Goal: Obtain resource: Obtain resource

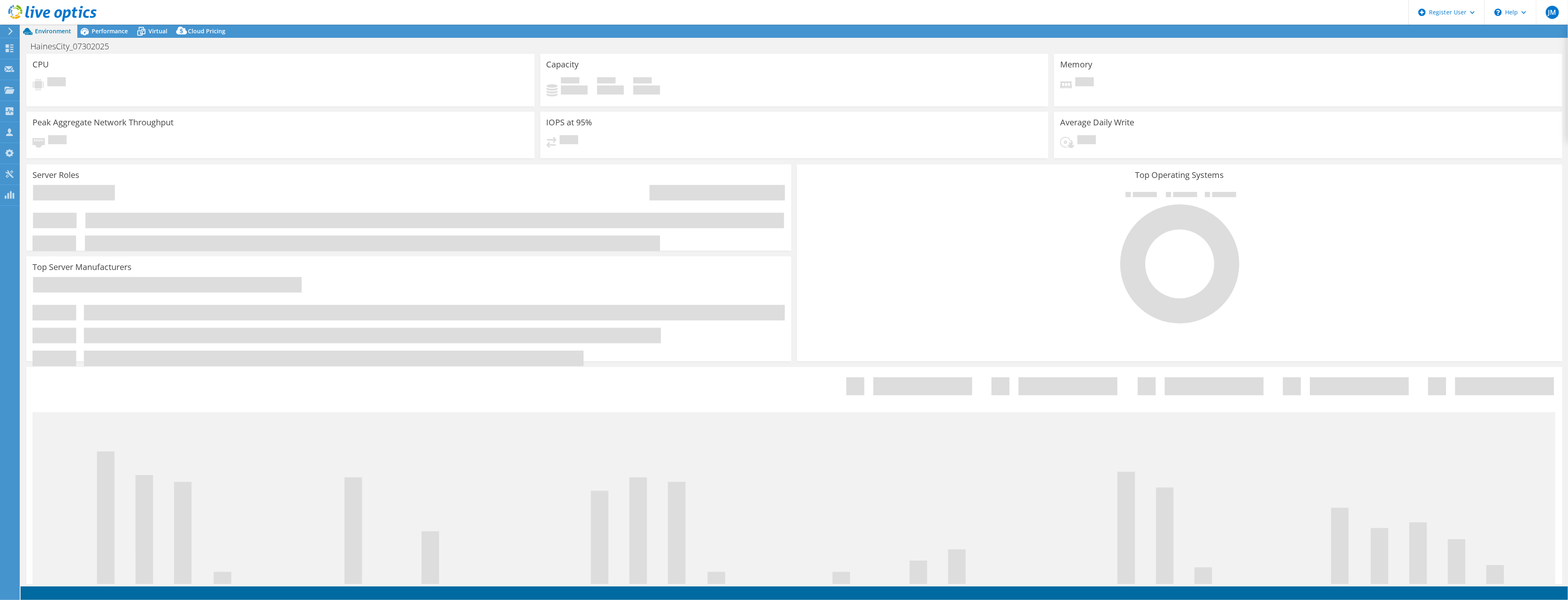
select select "USD"
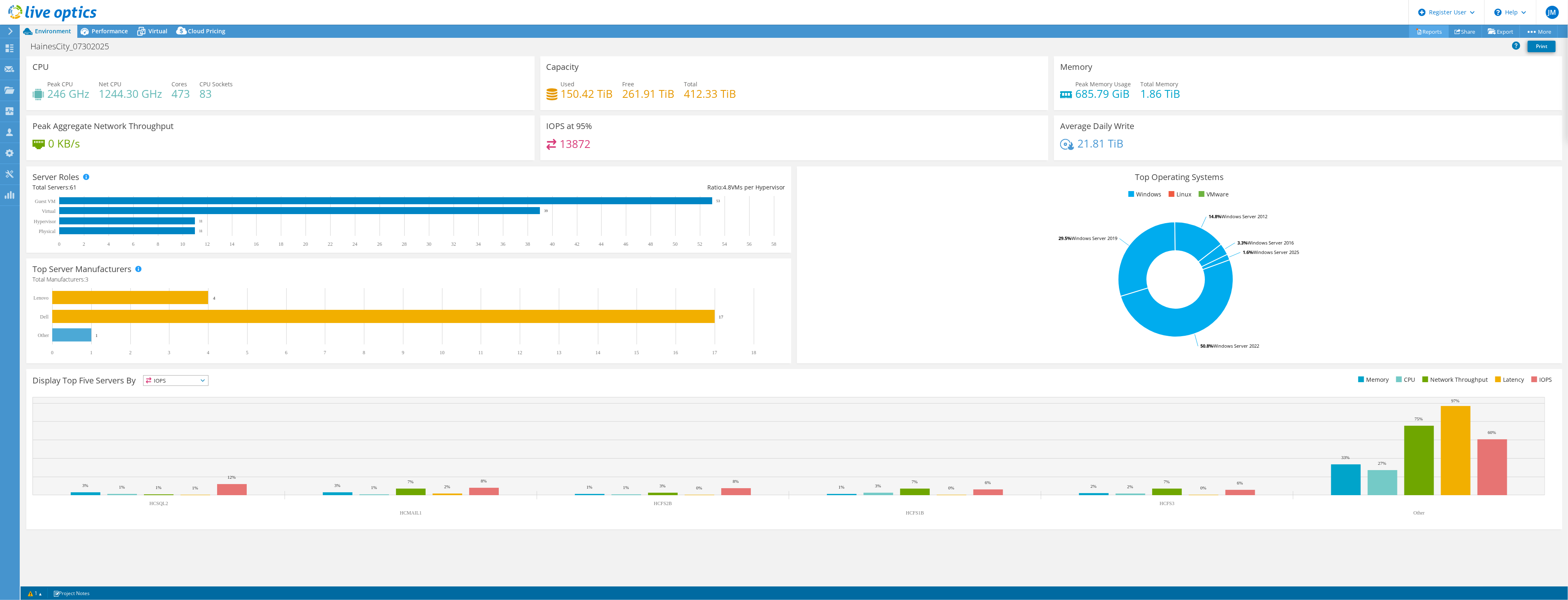
click at [1421, 31] on link "Reports" at bounding box center [1429, 31] width 40 height 13
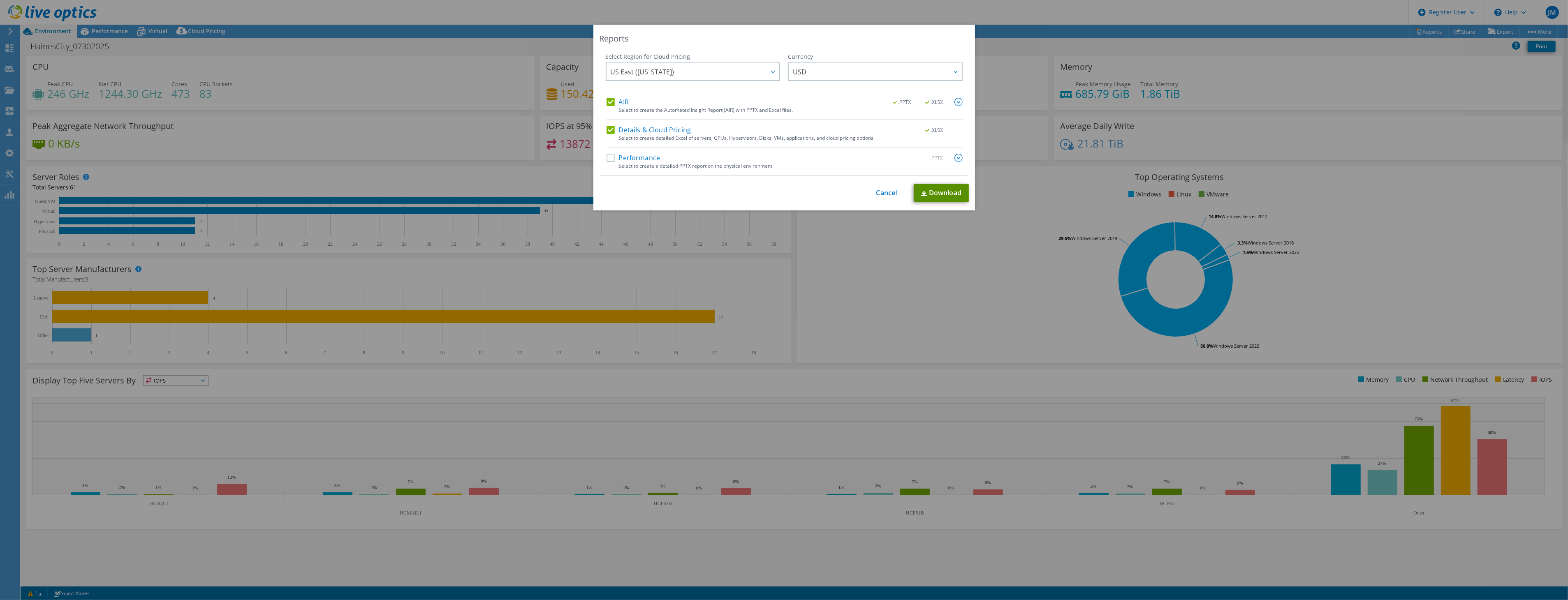
click at [931, 191] on link "Download" at bounding box center [941, 193] width 55 height 18
drag, startPoint x: 889, startPoint y: 194, endPoint x: 895, endPoint y: 178, distance: 17.1
click at [889, 194] on link "Cancel" at bounding box center [887, 193] width 21 height 8
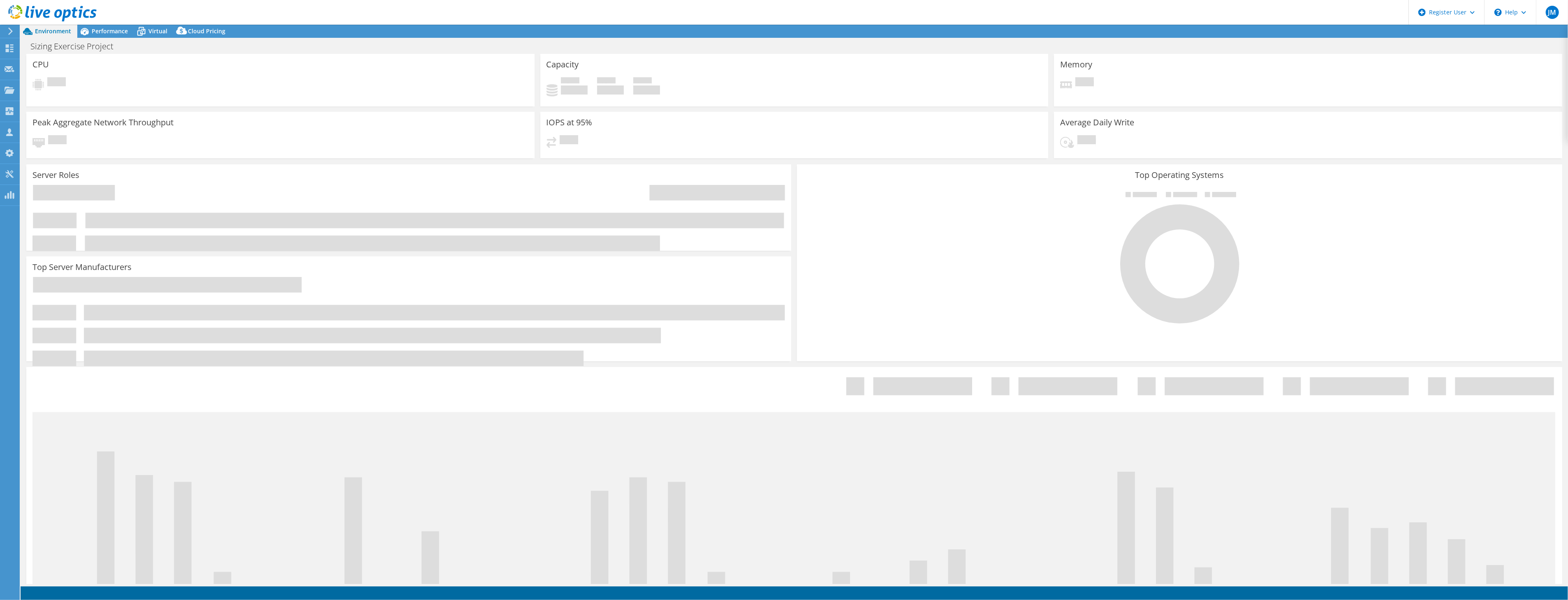
select select "USEast"
select select "USD"
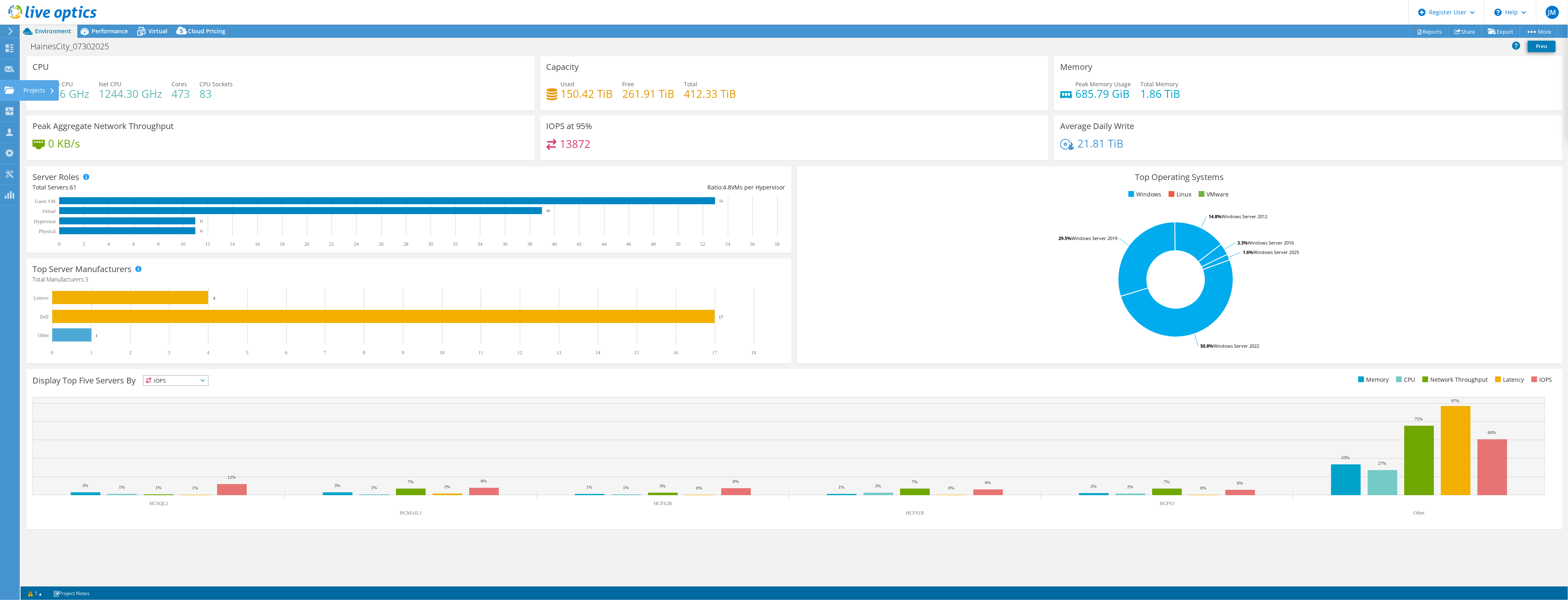
click at [19, 88] on div "Projects" at bounding box center [39, 91] width 40 height 21
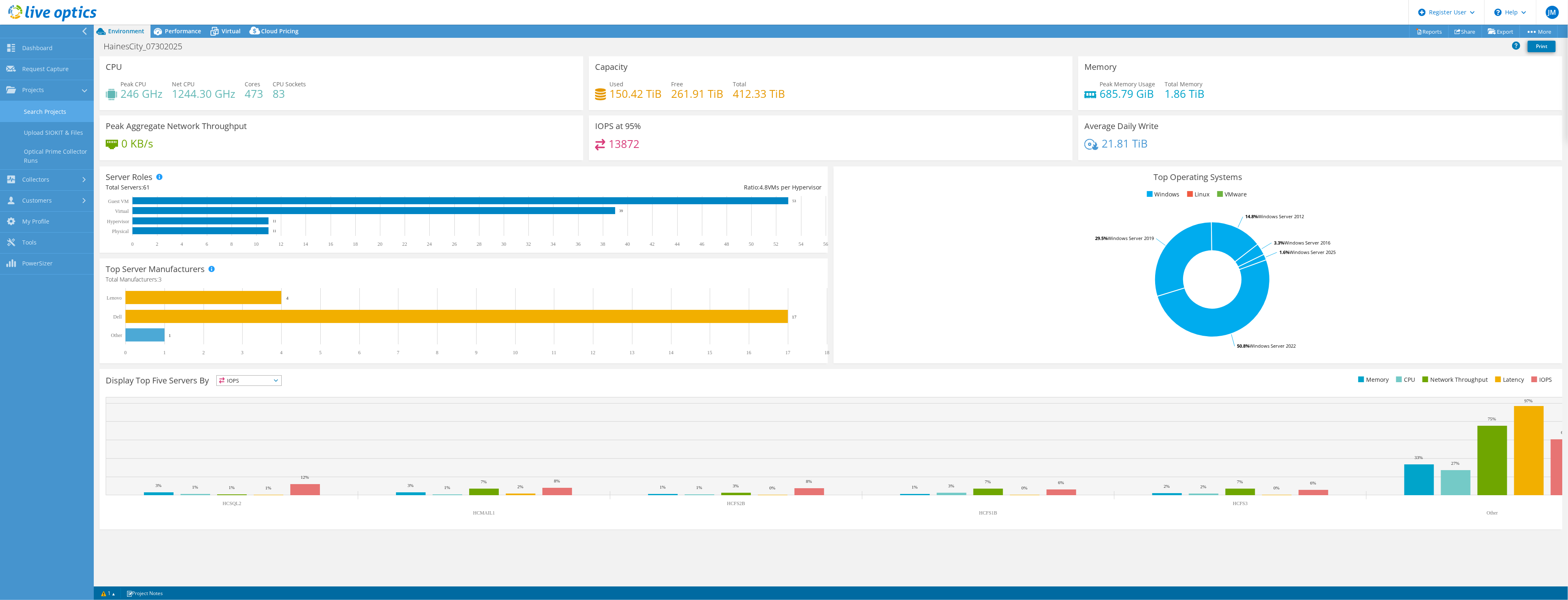
click at [43, 112] on link "Search Projects" at bounding box center [47, 111] width 94 height 21
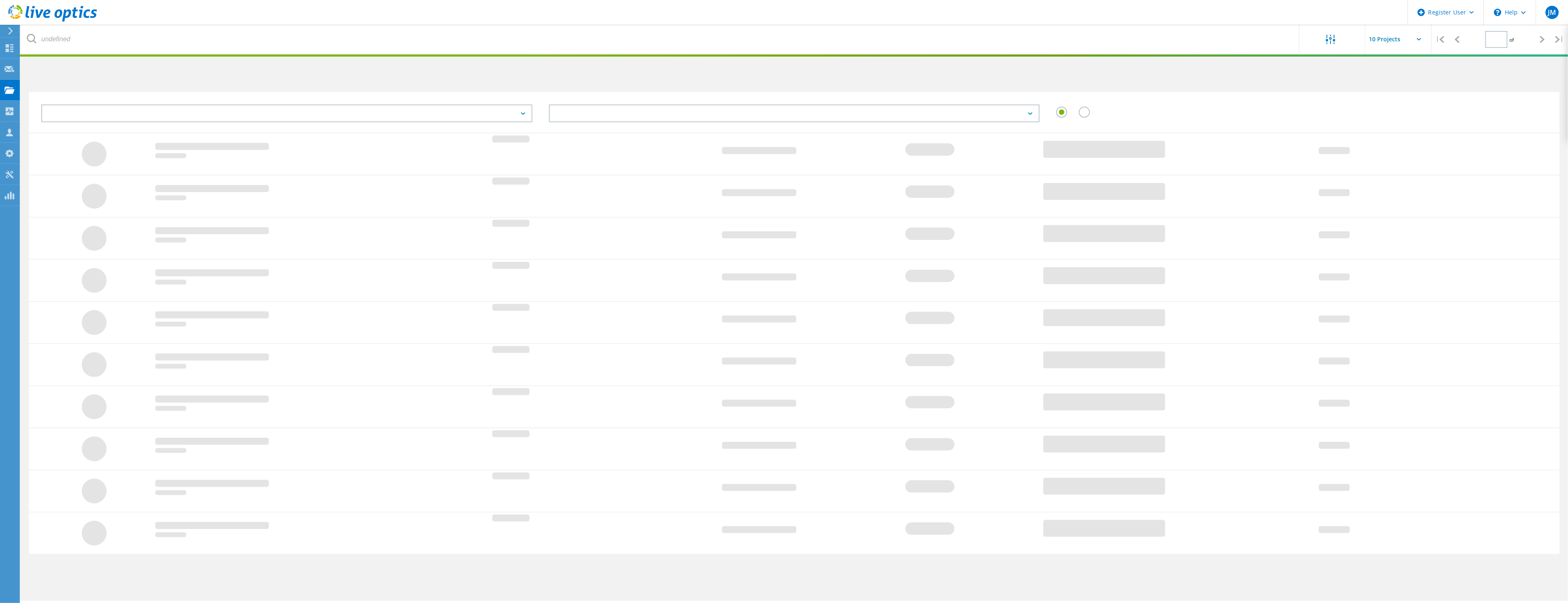
type input "1"
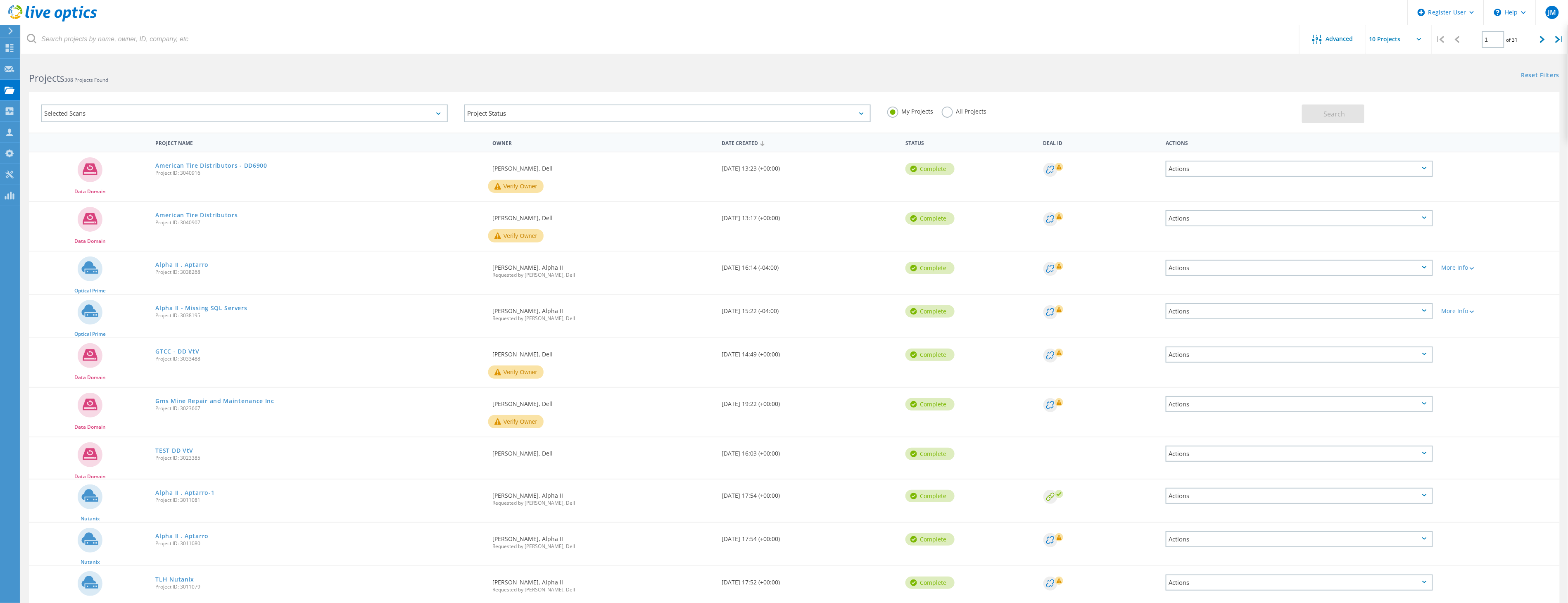
click at [77, 114] on div "Selected Scans" at bounding box center [245, 113] width 407 height 18
click at [67, 144] on div "Optical Prime" at bounding box center [245, 153] width 397 height 18
click at [66, 146] on label "Optical Prime" at bounding box center [251, 150] width 382 height 10
click at [0, 0] on input "Optical Prime" at bounding box center [0, 0] width 0 height 0
click at [951, 114] on label "All Projects" at bounding box center [964, 110] width 45 height 8
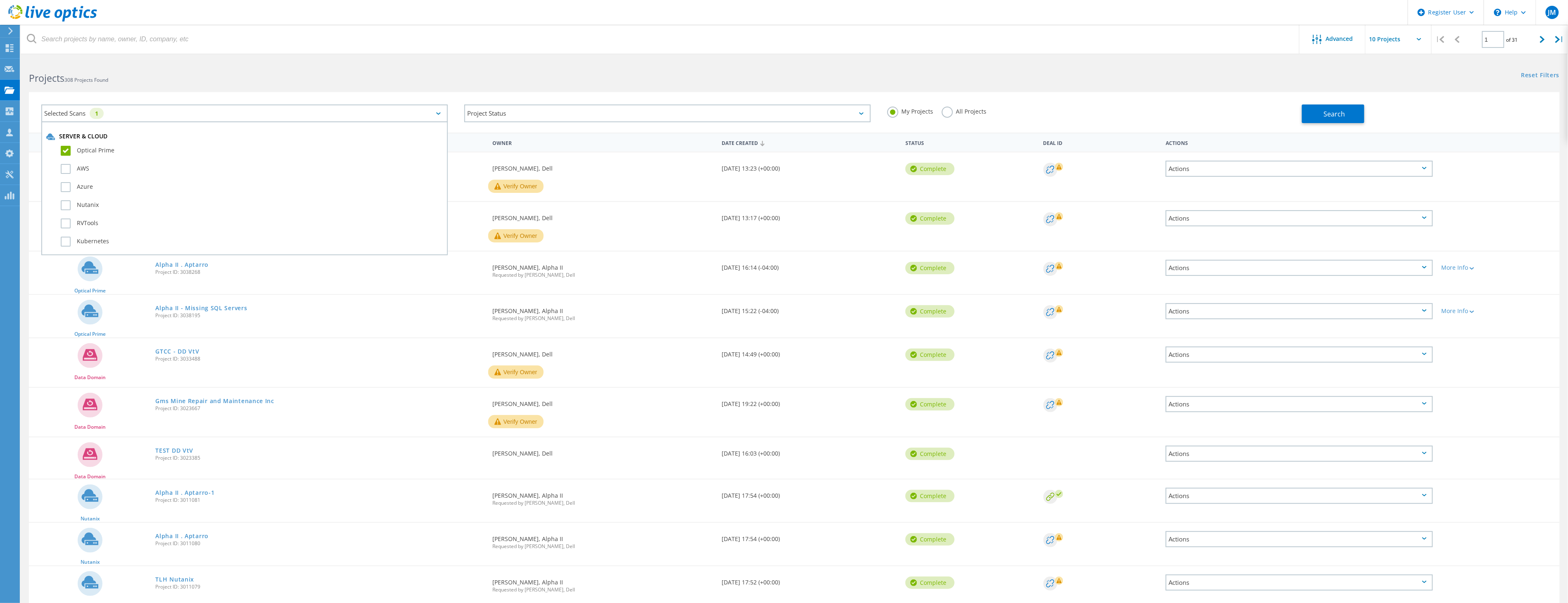
click at [0, 0] on input "All Projects" at bounding box center [0, 0] width 0 height 0
click at [1336, 116] on span "Search" at bounding box center [1334, 114] width 21 height 9
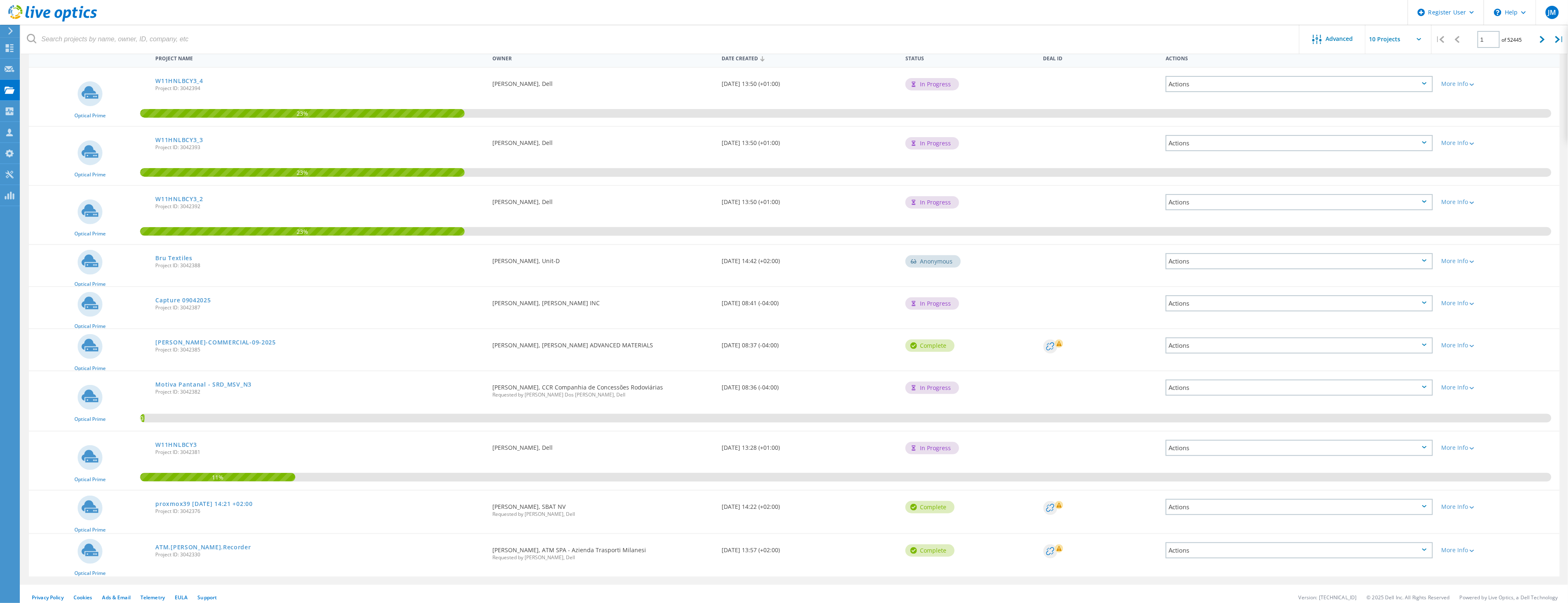
scroll to position [87, 0]
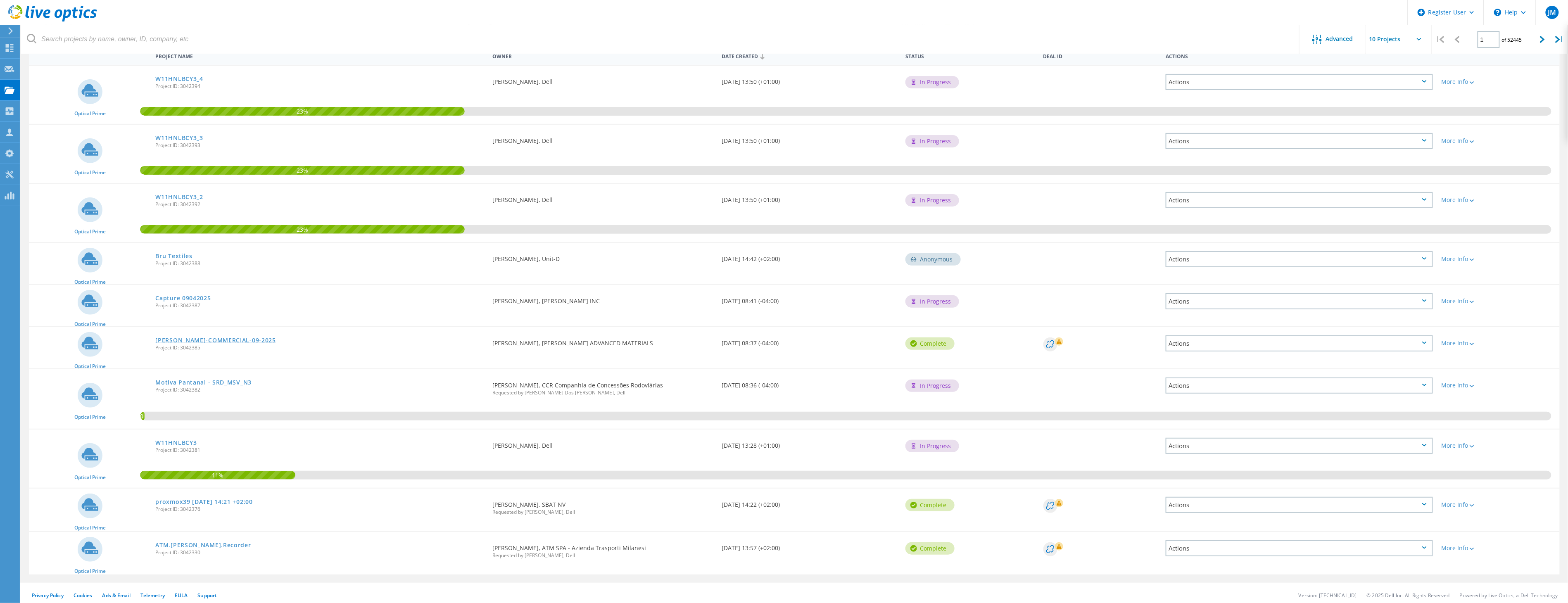
click at [185, 338] on link "Morgan-COMMERCIAL-09-2025" at bounding box center [215, 340] width 120 height 6
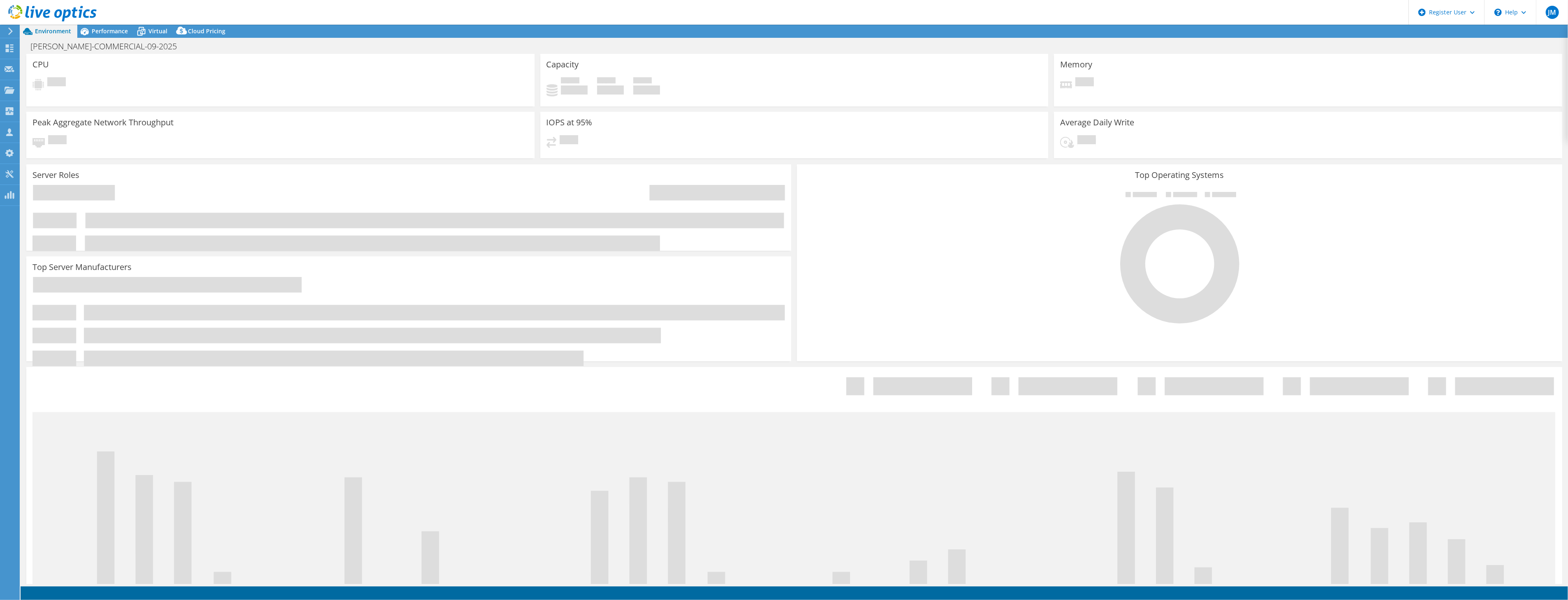
select select "USD"
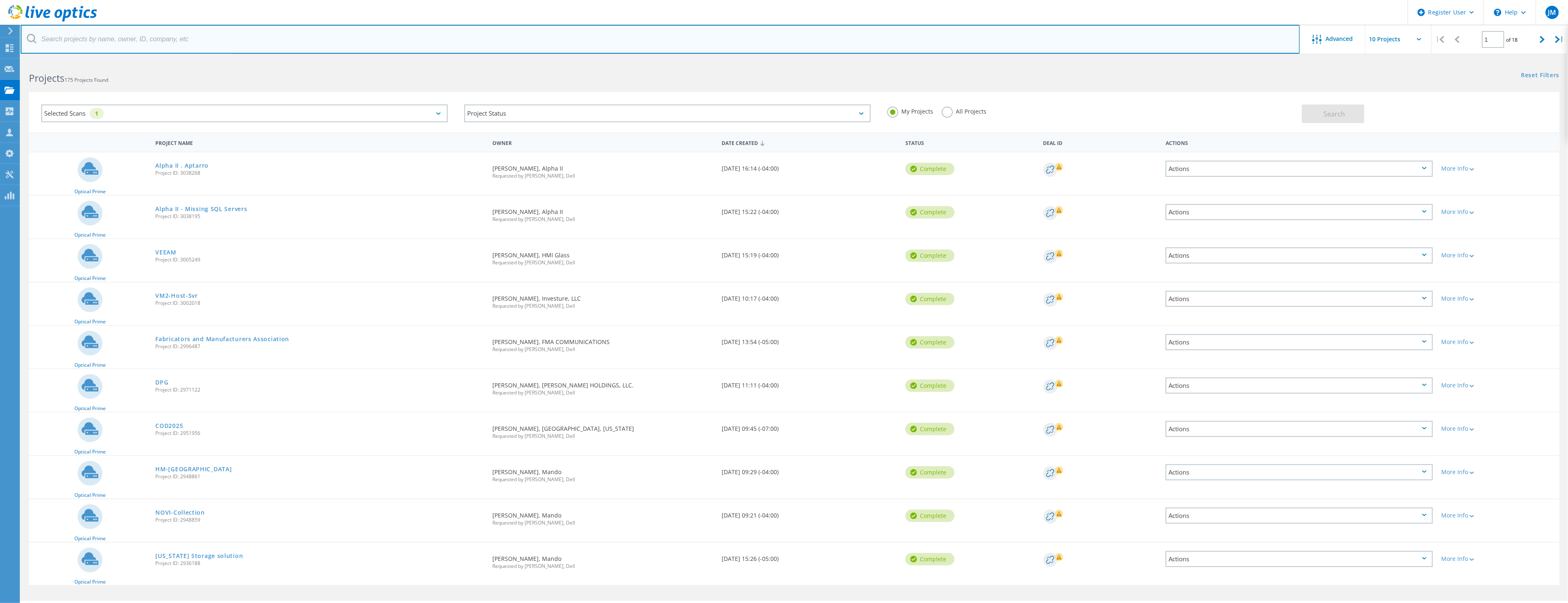
click at [72, 40] on input "text" at bounding box center [660, 39] width 1279 height 29
type input "hyper"
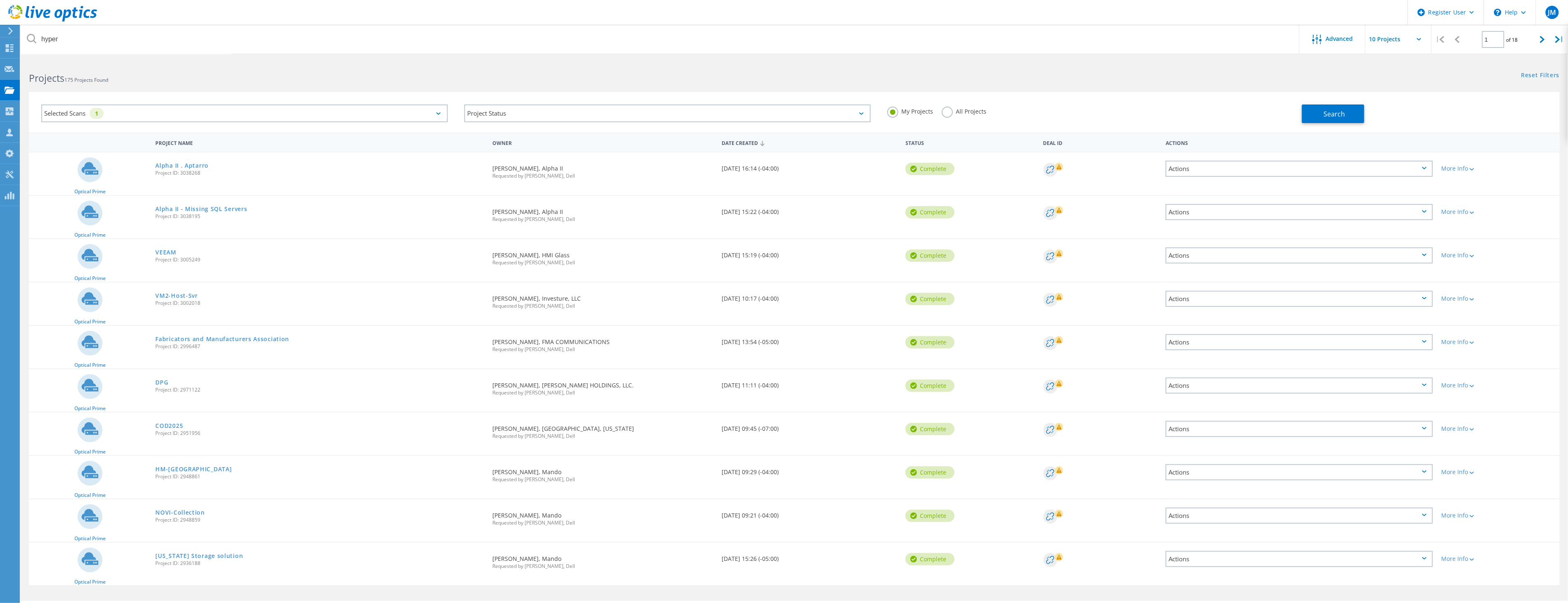
click at [951, 105] on div "My Projects All Projects" at bounding box center [1091, 111] width 423 height 31
click at [947, 108] on label "All Projects" at bounding box center [964, 110] width 45 height 8
click at [0, 0] on input "All Projects" at bounding box center [0, 0] width 0 height 0
click at [1304, 118] on button "Search" at bounding box center [1333, 114] width 62 height 18
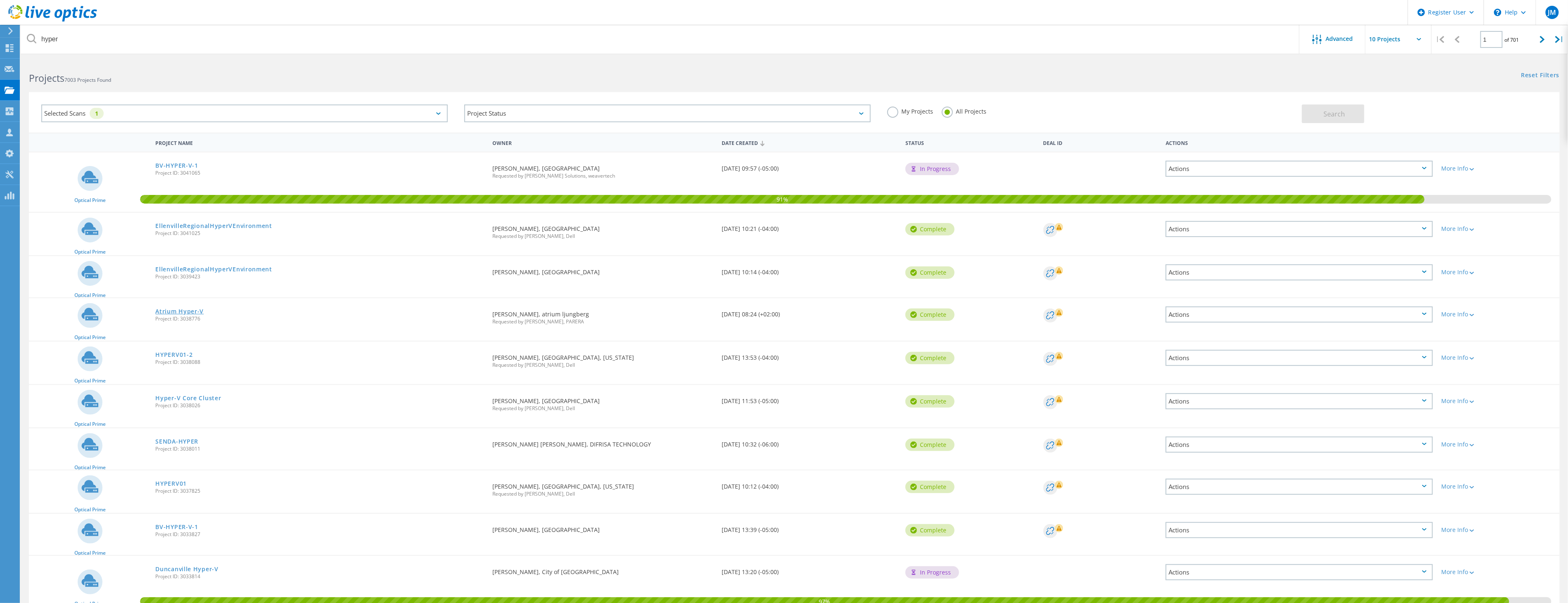
click at [186, 309] on link "Atrium Hyper-V" at bounding box center [179, 311] width 48 height 6
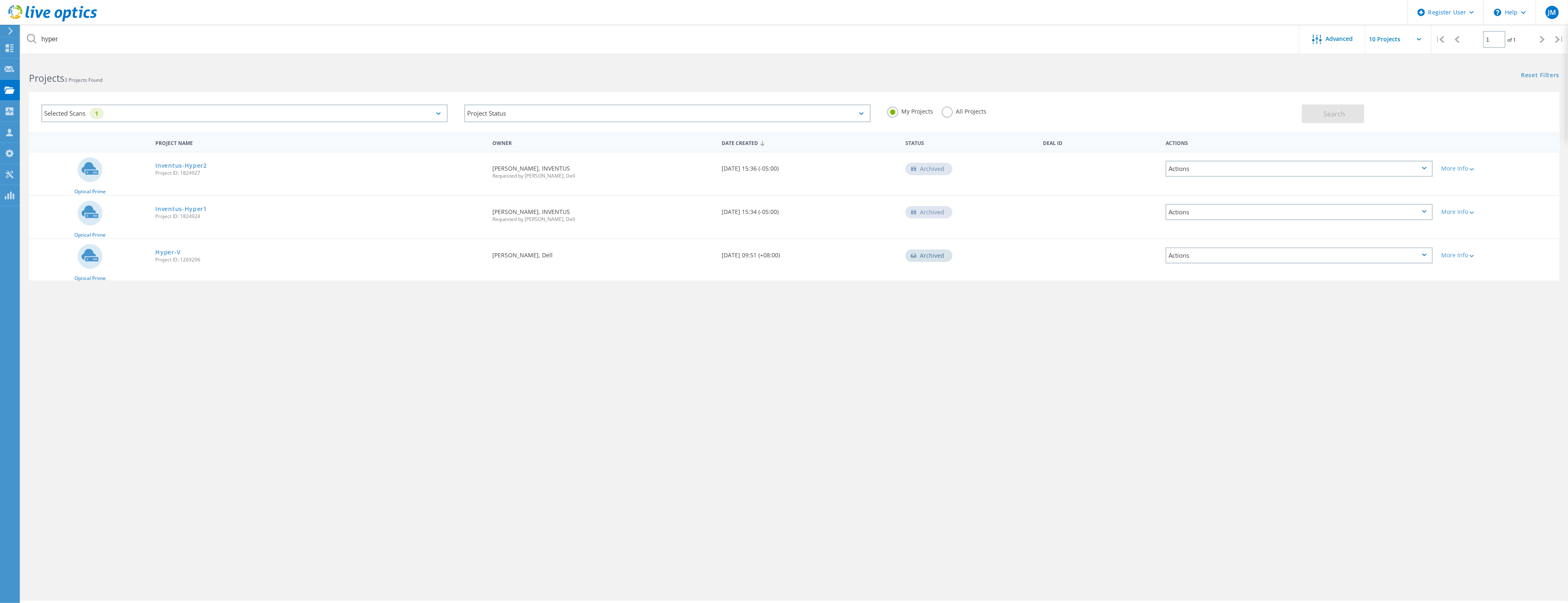
click at [948, 113] on label "All Projects" at bounding box center [964, 110] width 45 height 8
click at [0, 0] on input "All Projects" at bounding box center [0, 0] width 0 height 0
click at [1319, 109] on button "Search" at bounding box center [1333, 114] width 62 height 18
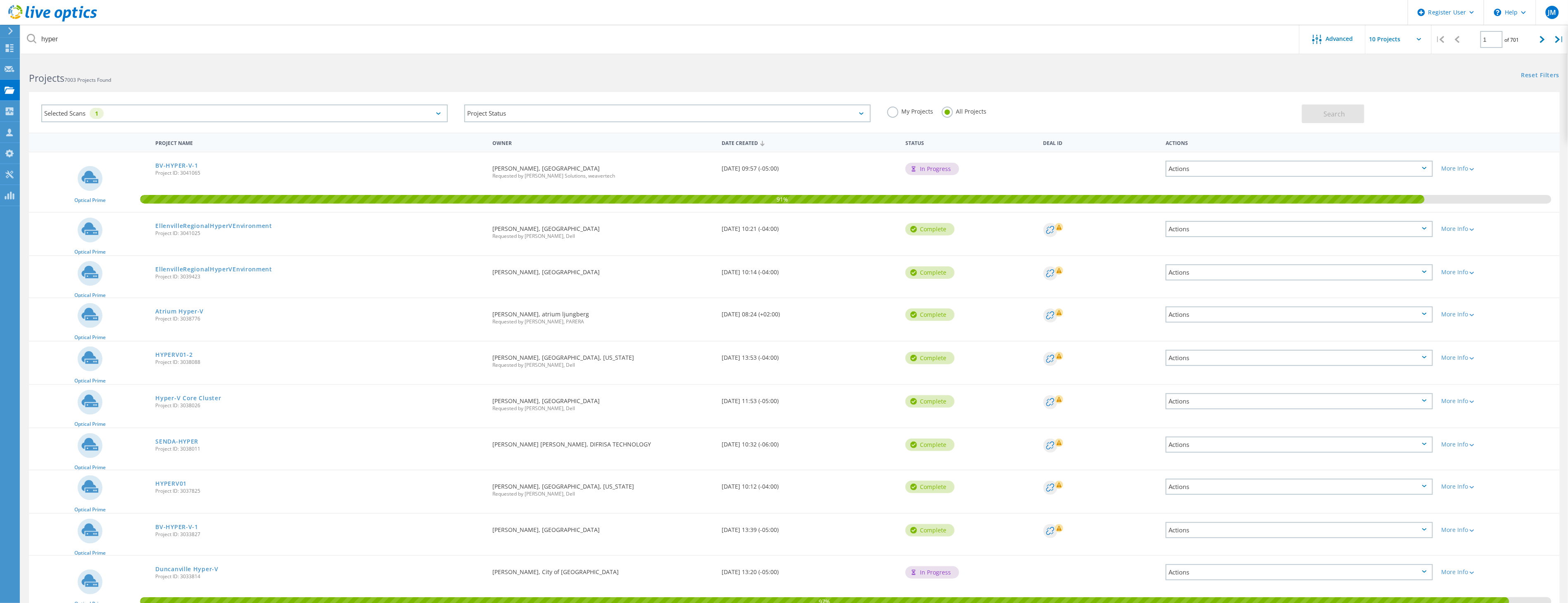
scroll to position [39, 0]
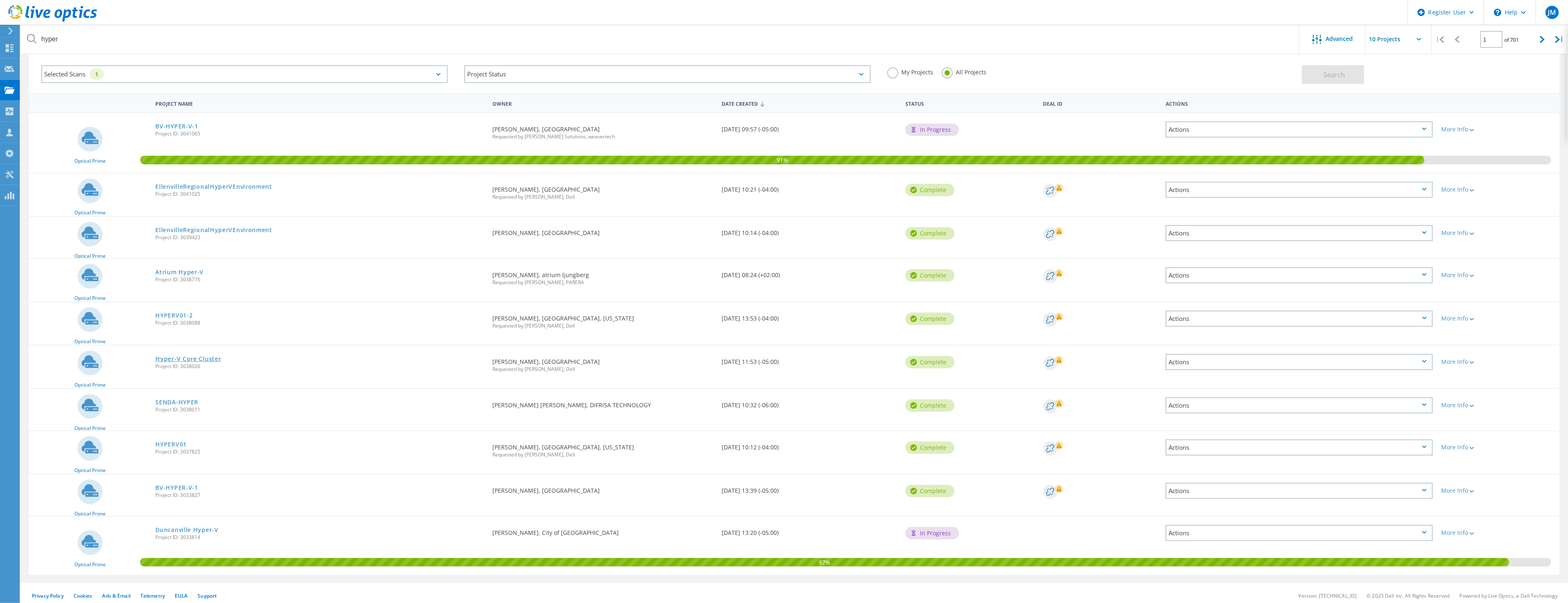
click at [161, 356] on link "Hyper-V Core Cluster" at bounding box center [188, 358] width 65 height 6
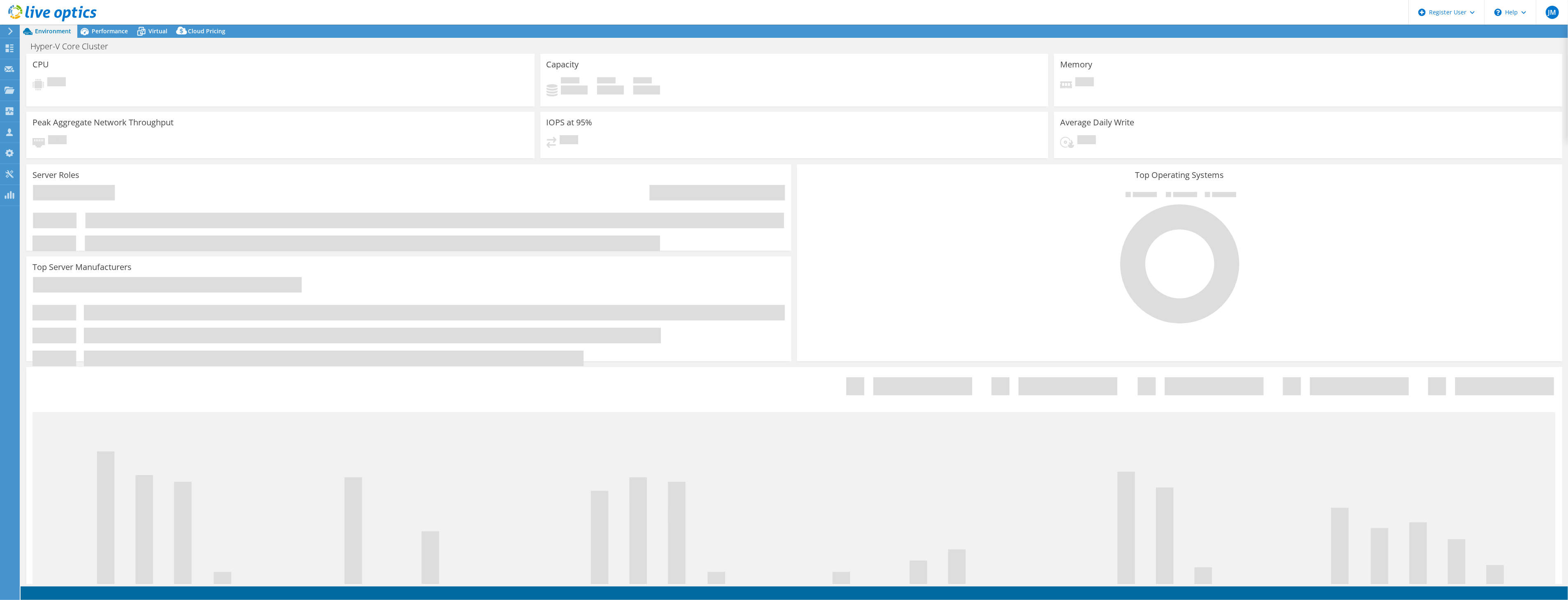
select select "USD"
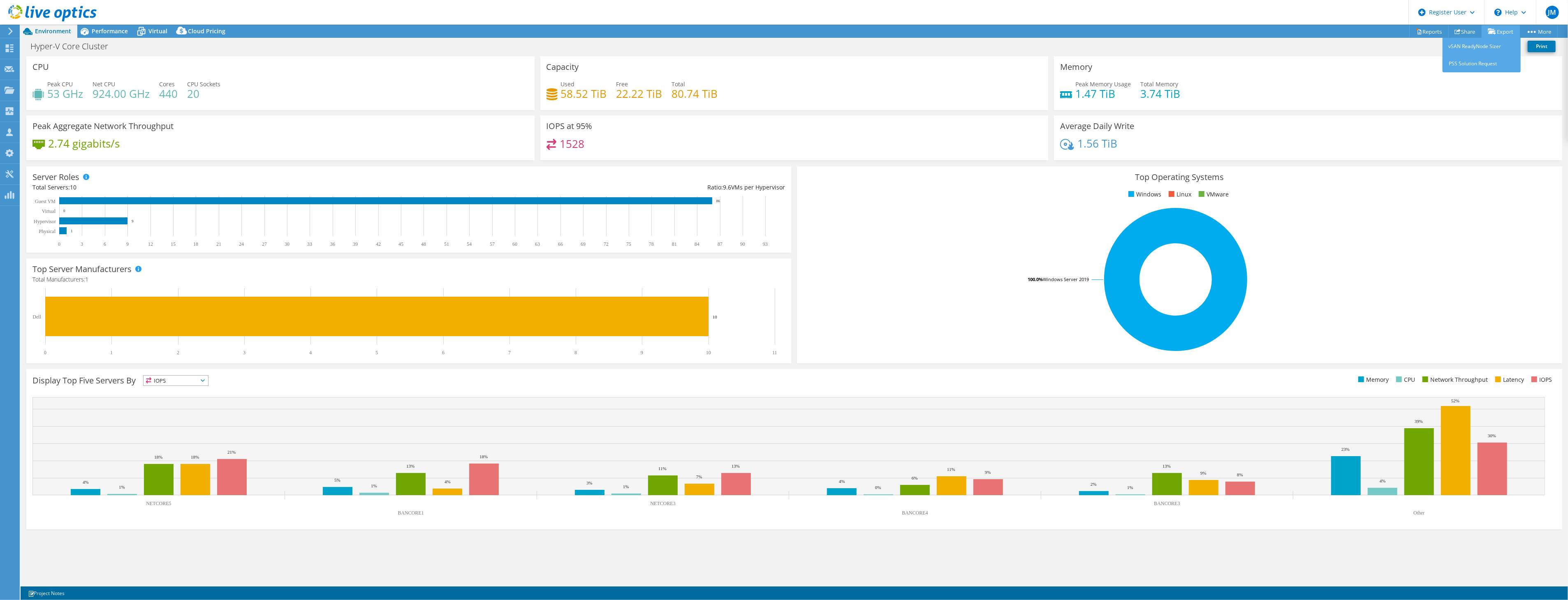
click at [1493, 26] on link "Export" at bounding box center [1500, 31] width 38 height 13
click at [1419, 31] on link "Reports" at bounding box center [1429, 31] width 40 height 13
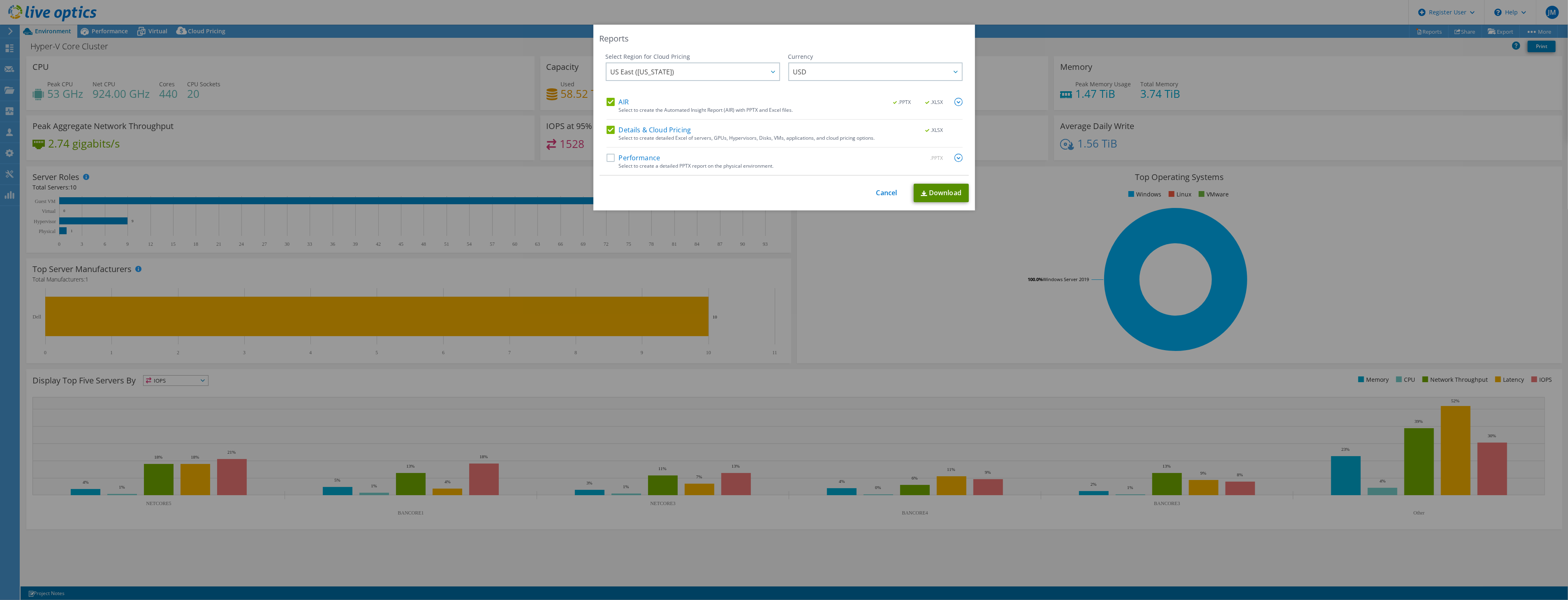
click at [921, 195] on img at bounding box center [924, 193] width 7 height 5
click at [886, 194] on link "Cancel" at bounding box center [887, 193] width 21 height 8
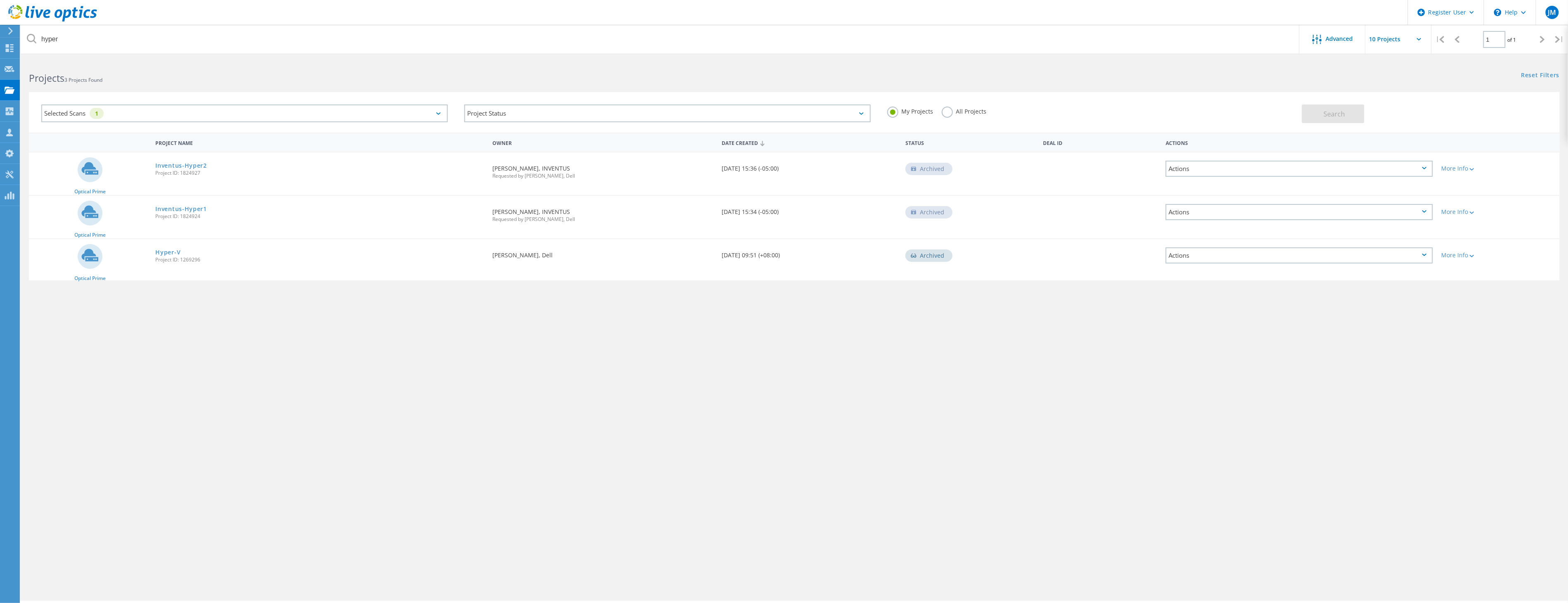
click at [963, 110] on label "All Projects" at bounding box center [964, 110] width 45 height 8
click at [0, 0] on input "All Projects" at bounding box center [0, 0] width 0 height 0
click at [949, 114] on label "All Projects" at bounding box center [964, 110] width 45 height 8
click at [0, 0] on input "All Projects" at bounding box center [0, 0] width 0 height 0
click at [1319, 113] on button "Search" at bounding box center [1333, 114] width 62 height 18
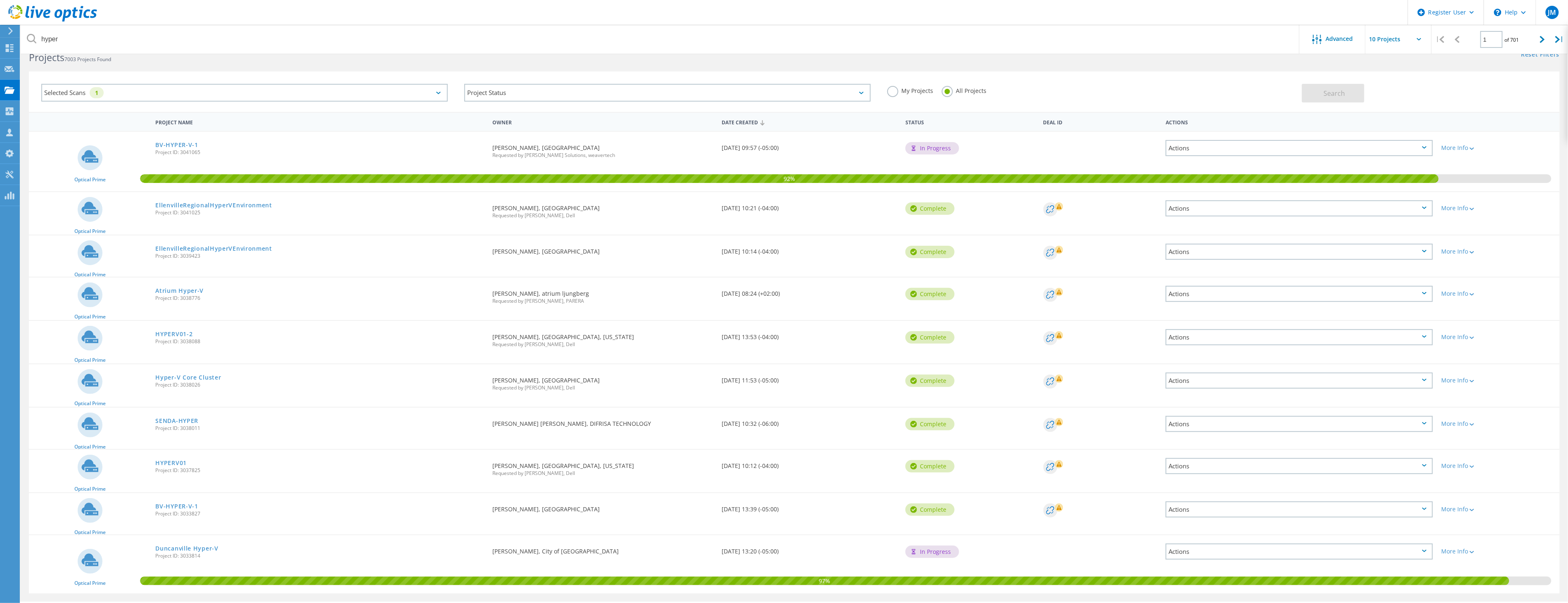
scroll to position [39, 0]
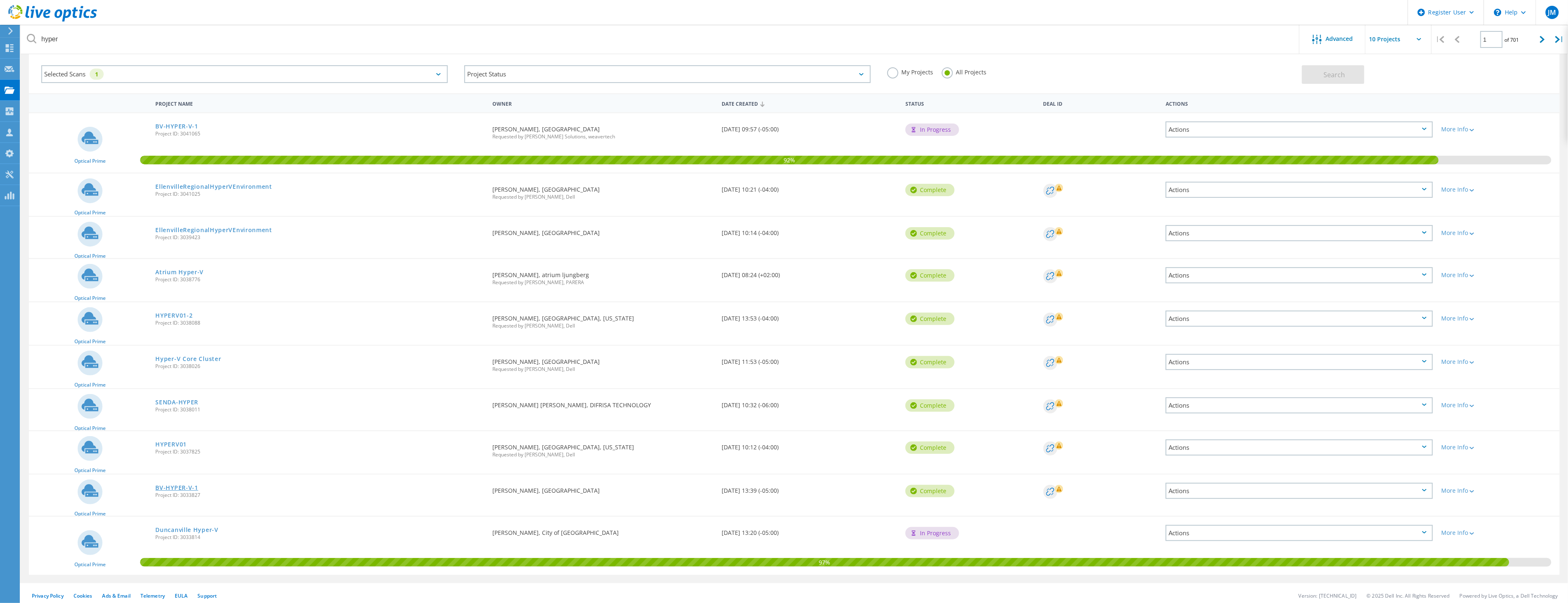
click at [172, 485] on link "BV-HYPER-V-1" at bounding box center [177, 487] width 43 height 6
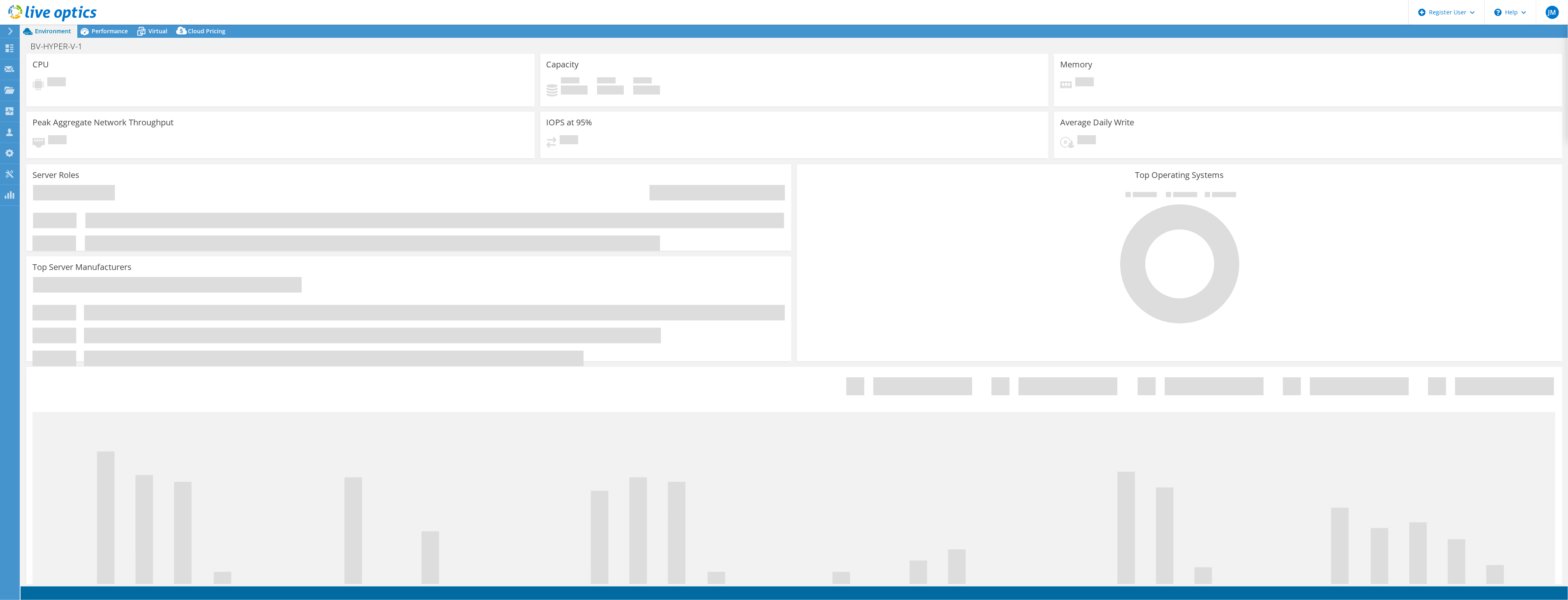
select select "USD"
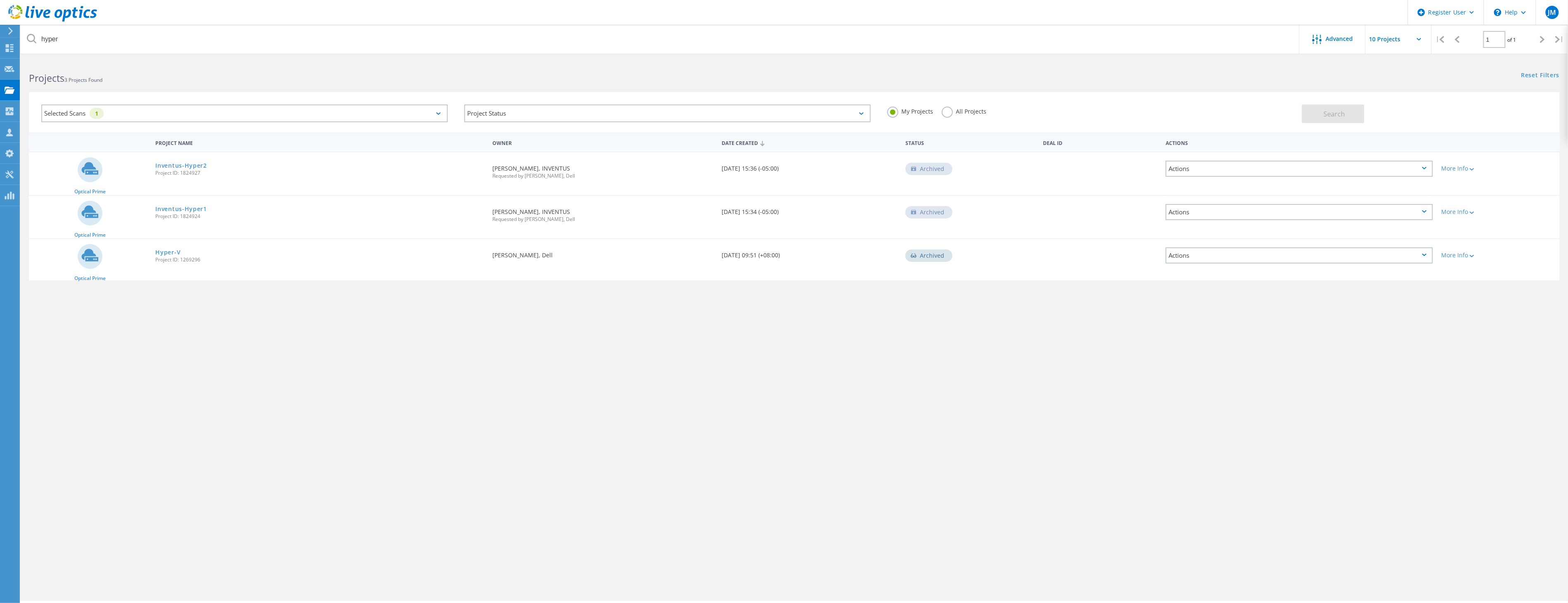
click at [946, 114] on label "All Projects" at bounding box center [964, 110] width 45 height 8
click at [0, 0] on input "All Projects" at bounding box center [0, 0] width 0 height 0
click at [1336, 113] on span "Search" at bounding box center [1334, 114] width 21 height 9
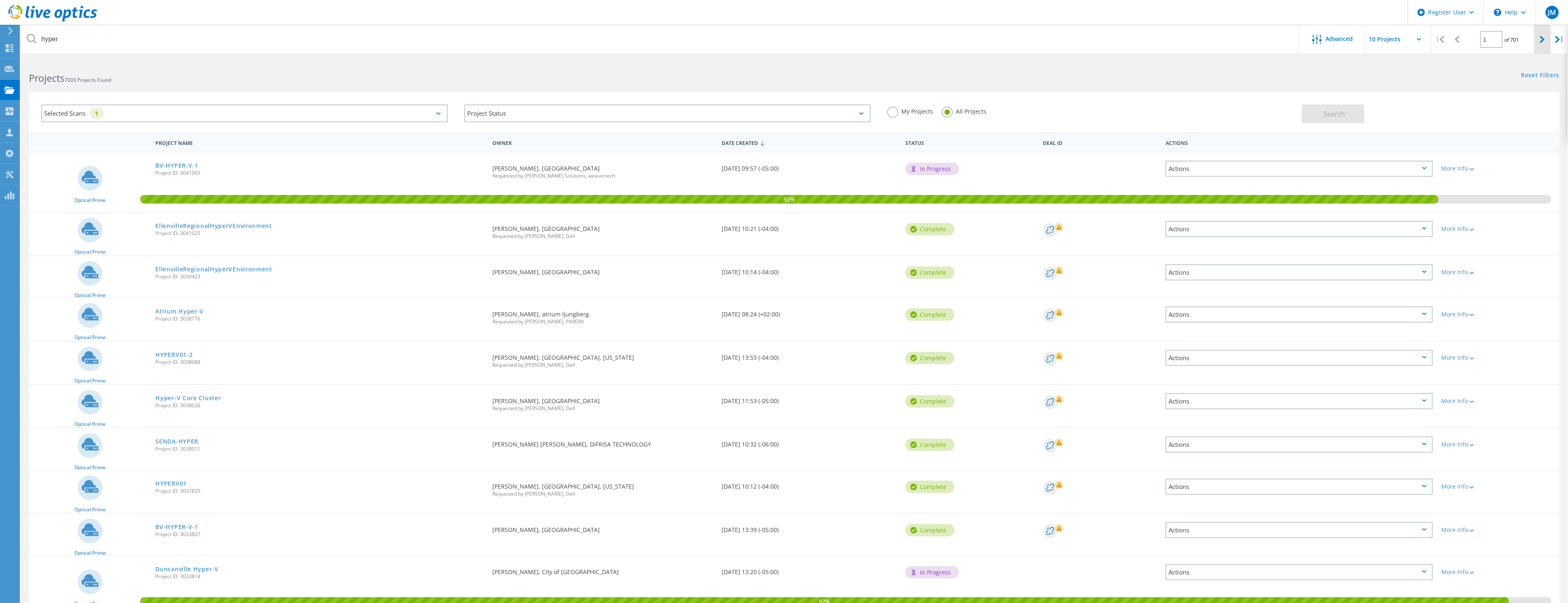
click at [1538, 37] on div at bounding box center [1542, 40] width 17 height 29
type input "2"
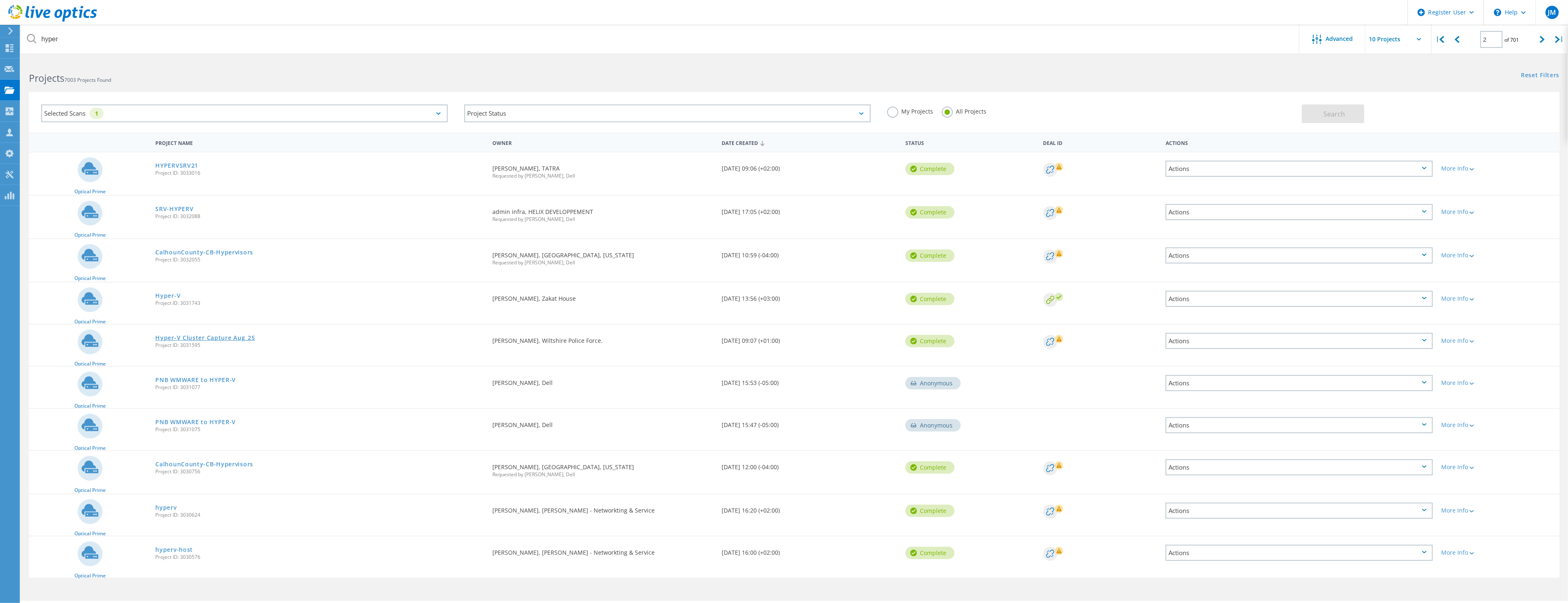
click at [227, 336] on link "Hyper-V Cluster Capture Aug_25" at bounding box center [205, 338] width 100 height 6
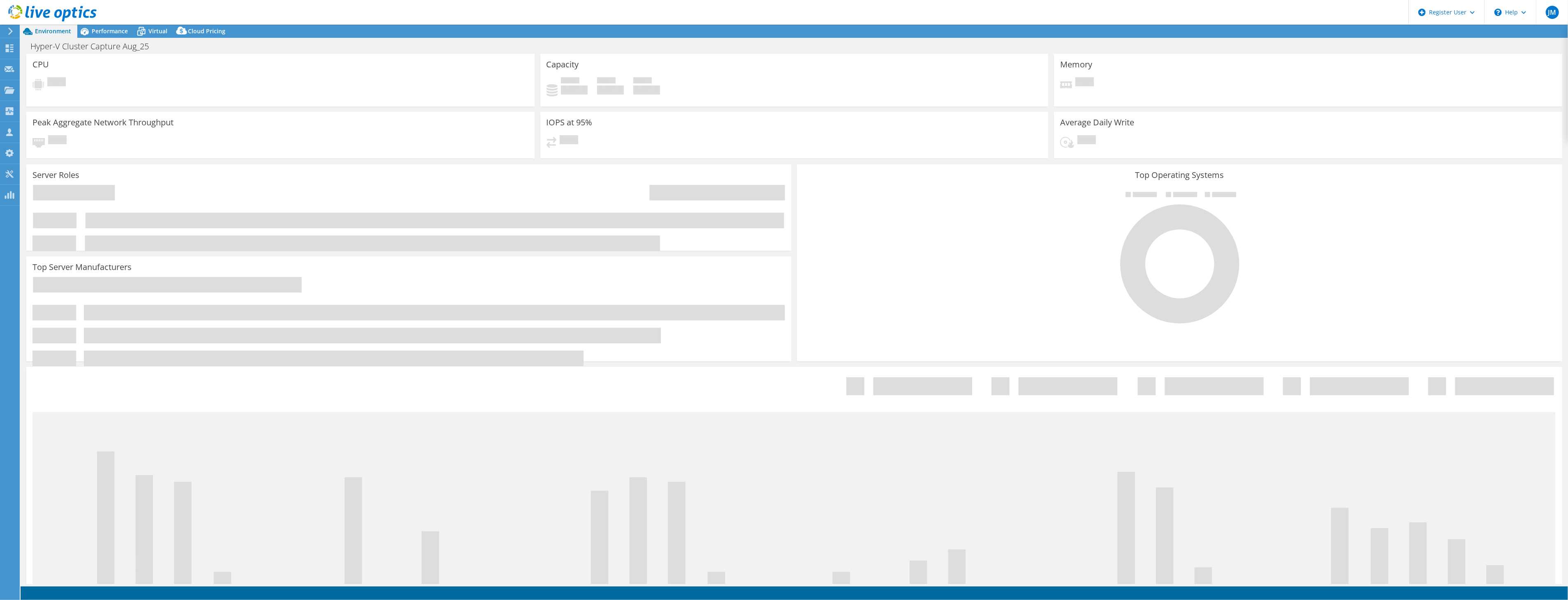
select select "USD"
select select "EULondon"
select select "GBP"
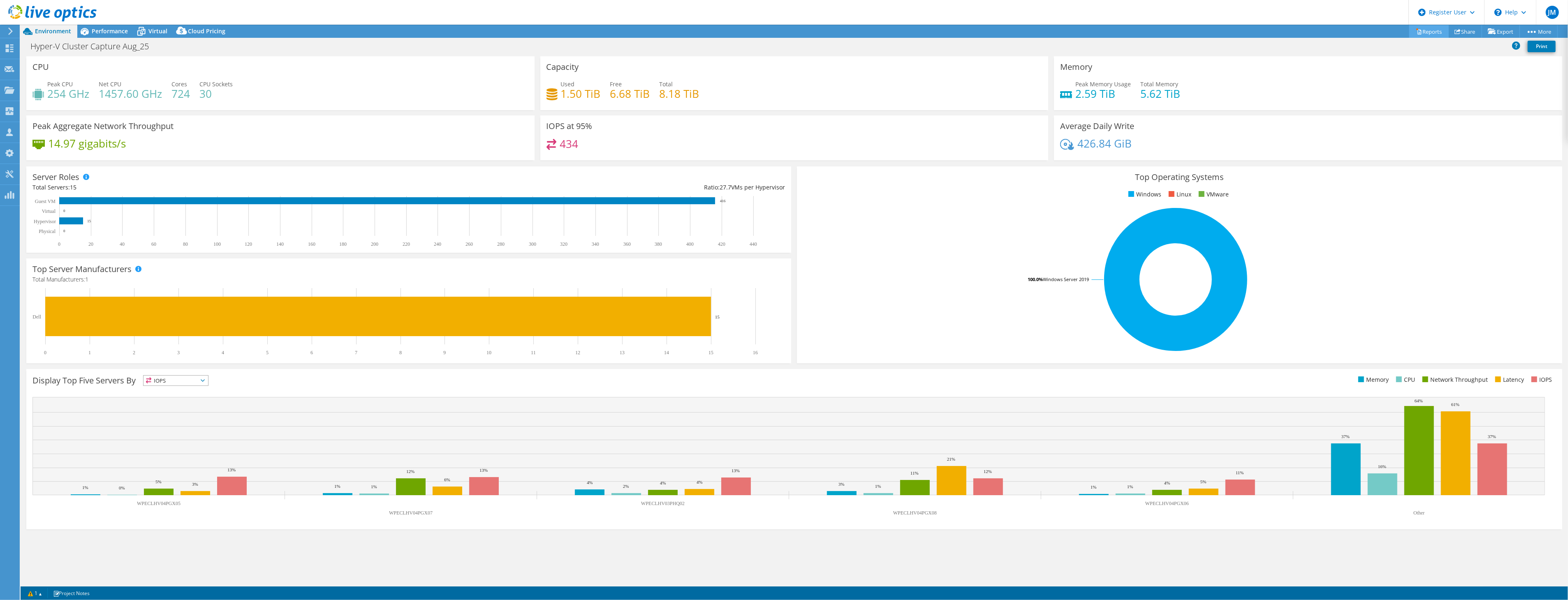
click at [1428, 30] on link "Reports" at bounding box center [1429, 31] width 40 height 13
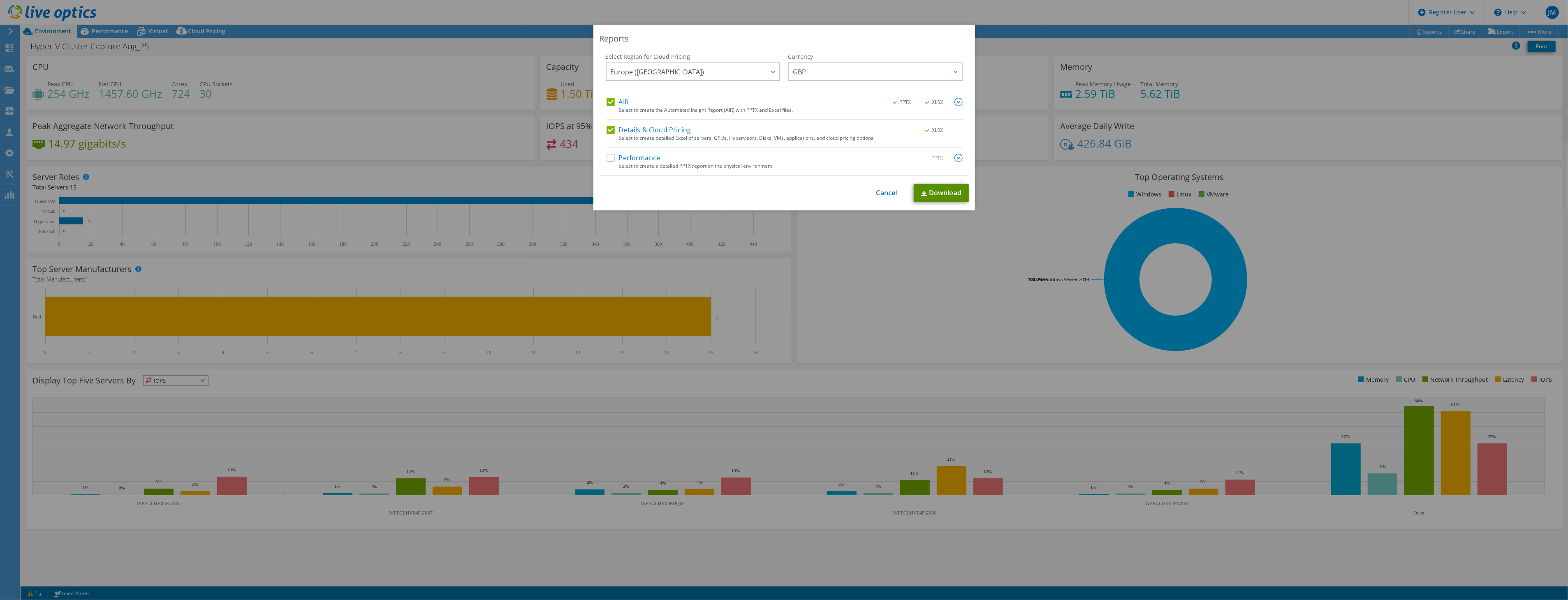
click at [934, 198] on link "Download" at bounding box center [941, 193] width 55 height 18
click at [889, 190] on link "Cancel" at bounding box center [887, 193] width 21 height 8
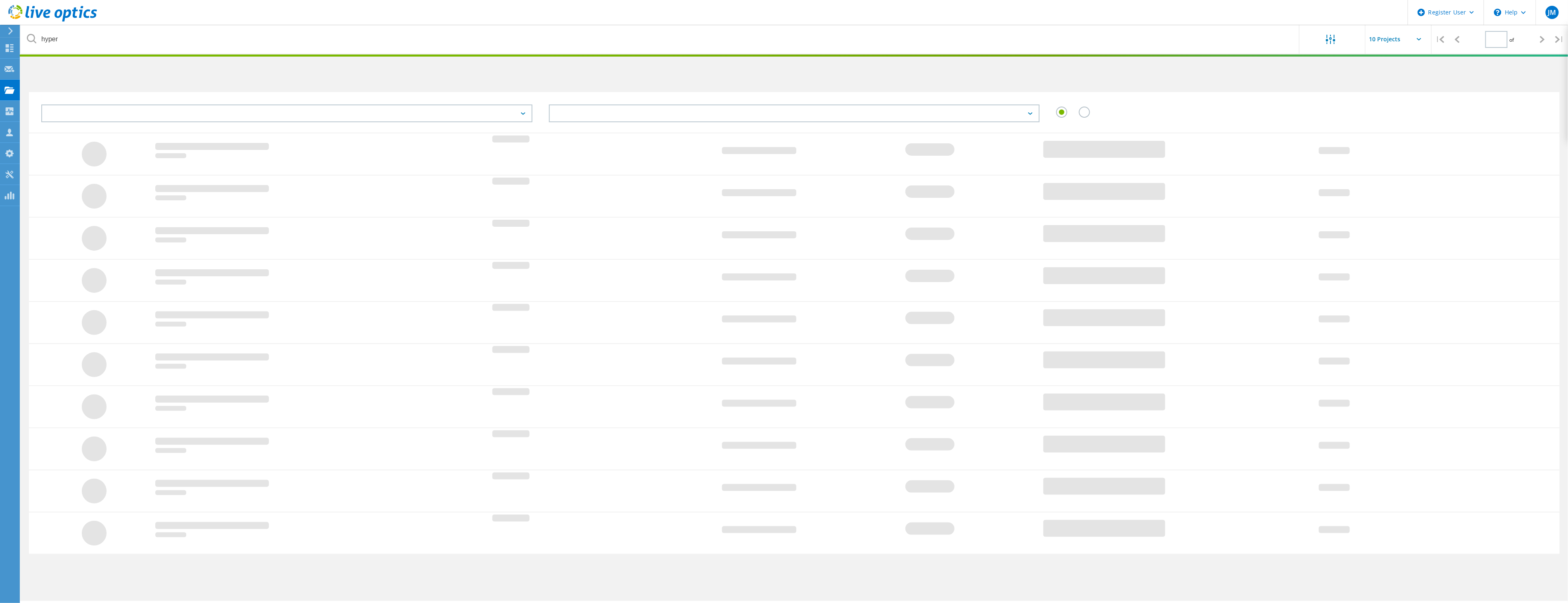
type input "1"
